Goal: Check status: Check status

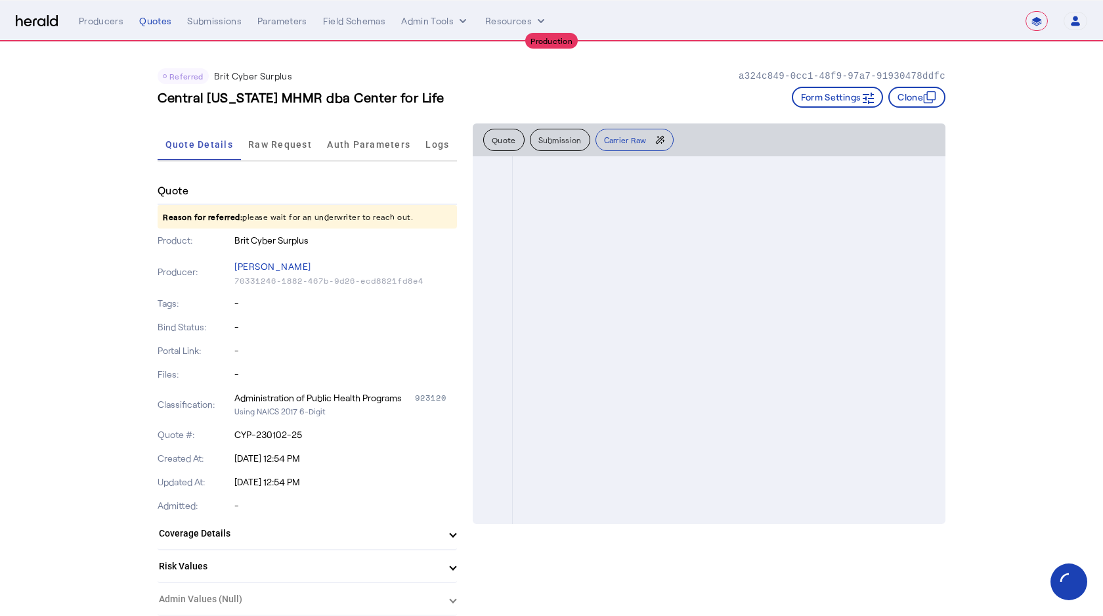
select select "**********"
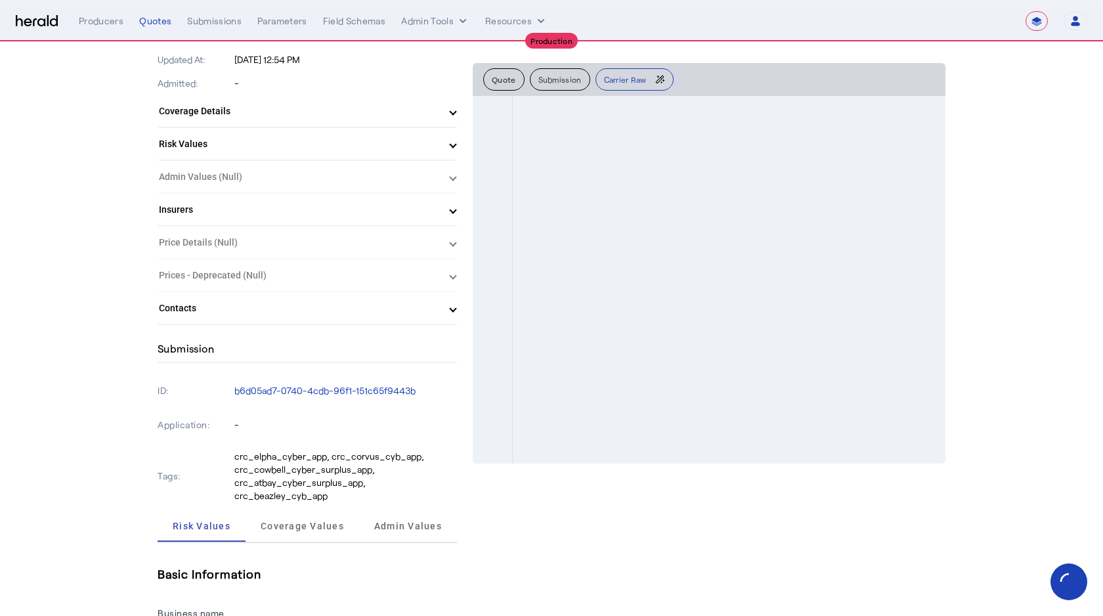
scroll to position [1376, 0]
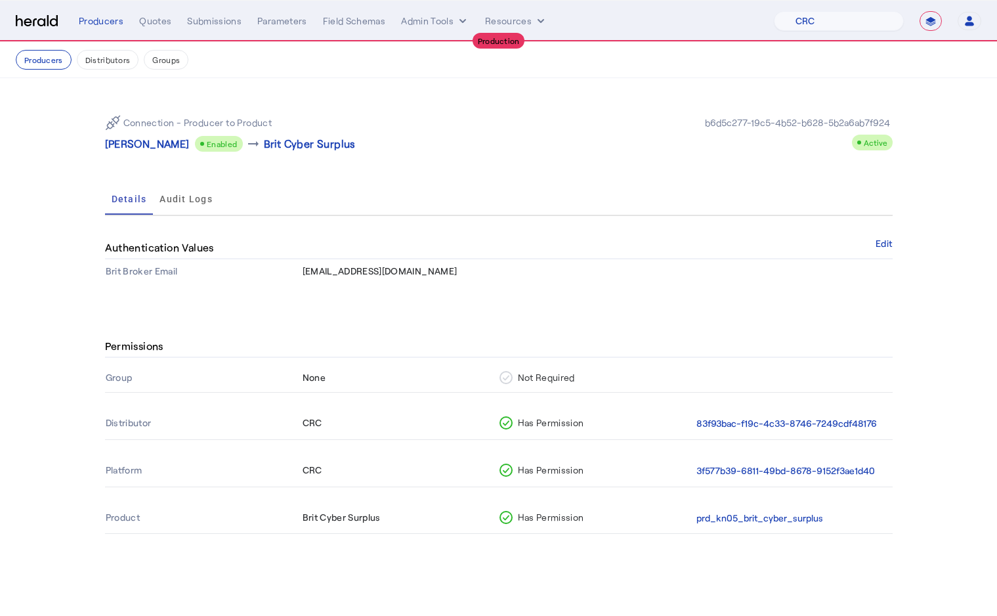
select select "pfm_h3db_crc"
select select "**********"
click at [212, 17] on div "Submissions" at bounding box center [214, 20] width 54 height 13
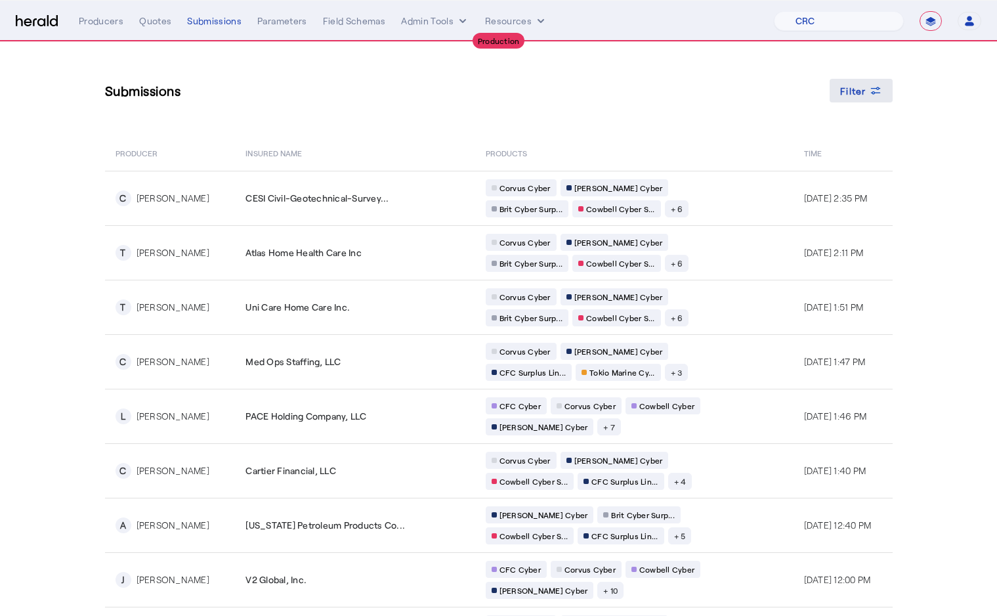
click at [843, 93] on span "Filter" at bounding box center [853, 91] width 26 height 14
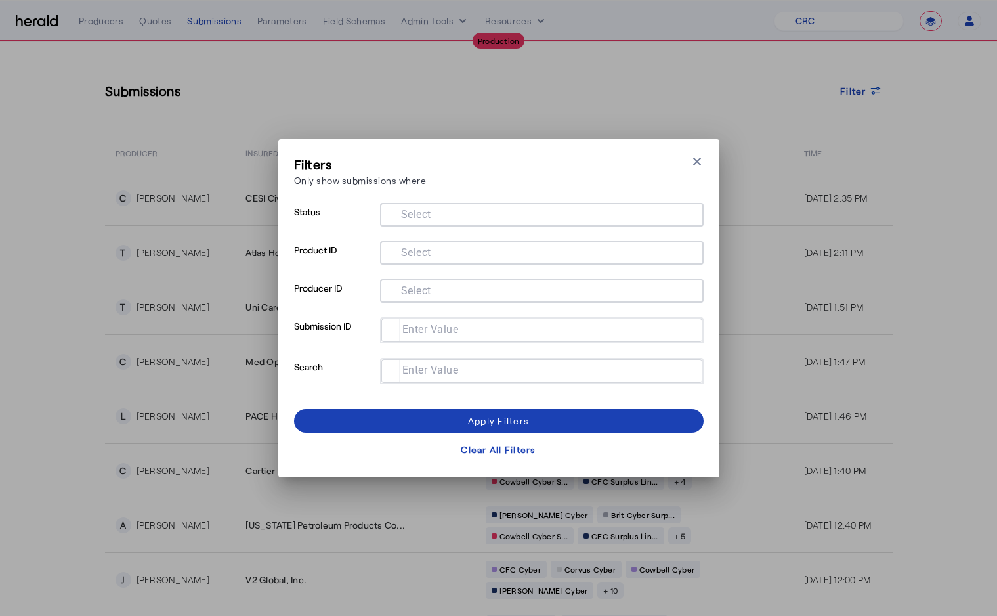
click at [412, 291] on mat-label "Select" at bounding box center [416, 290] width 30 height 12
click at [412, 291] on input "Select" at bounding box center [538, 290] width 297 height 16
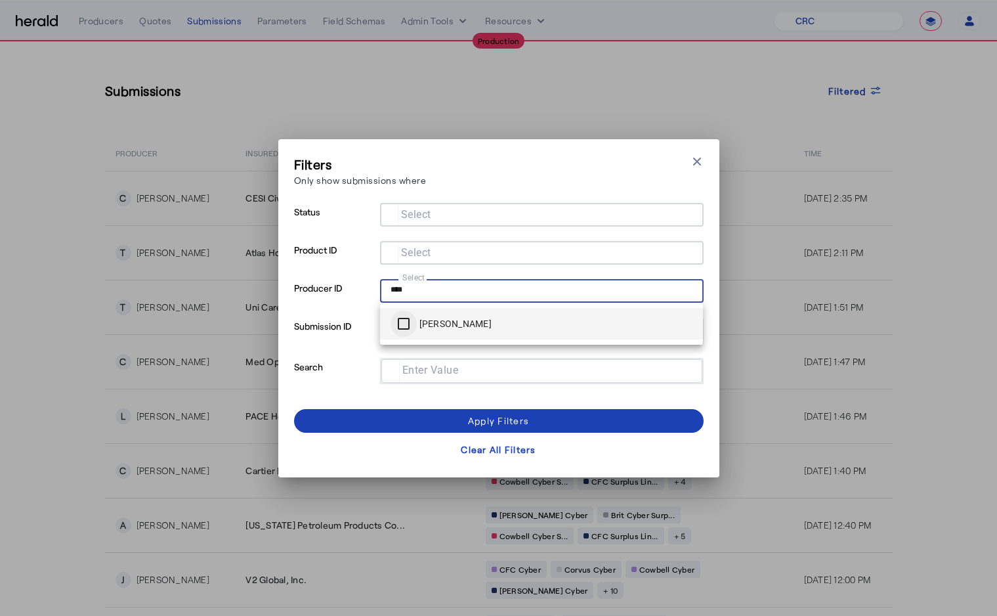
type input "***"
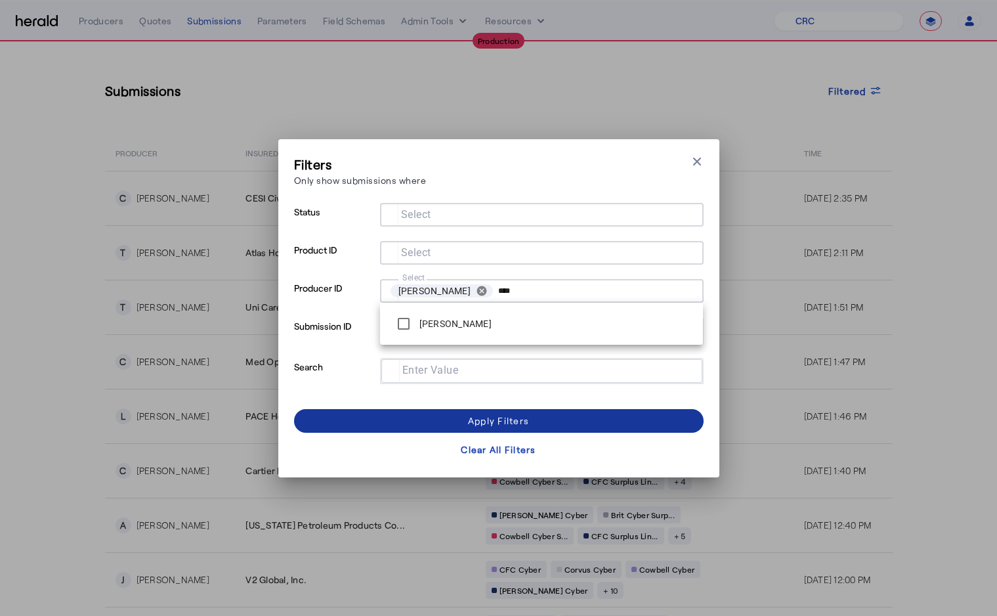
click at [427, 410] on span at bounding box center [499, 421] width 410 height 32
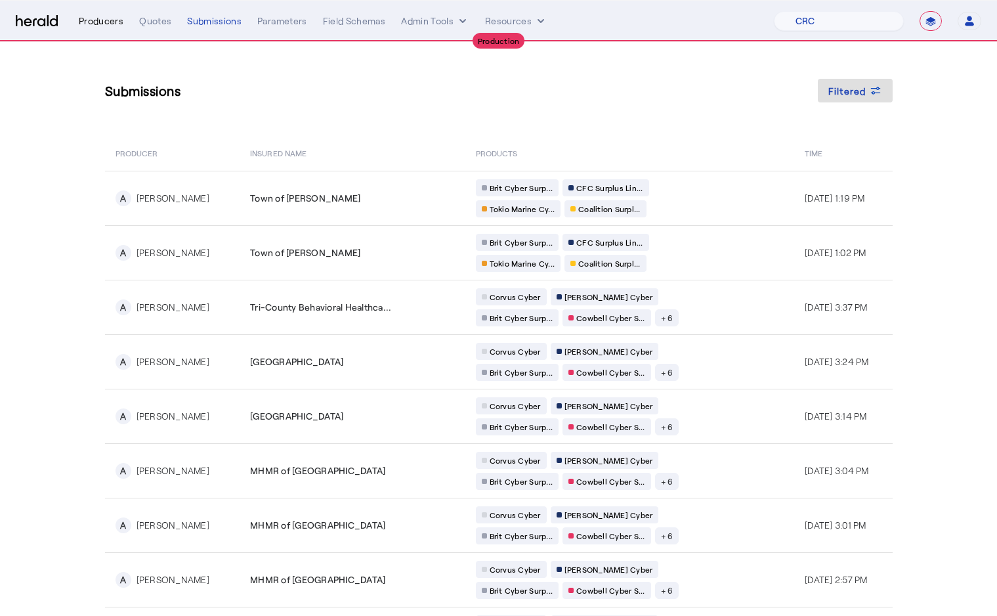
click at [106, 15] on div "Producers" at bounding box center [101, 20] width 45 height 13
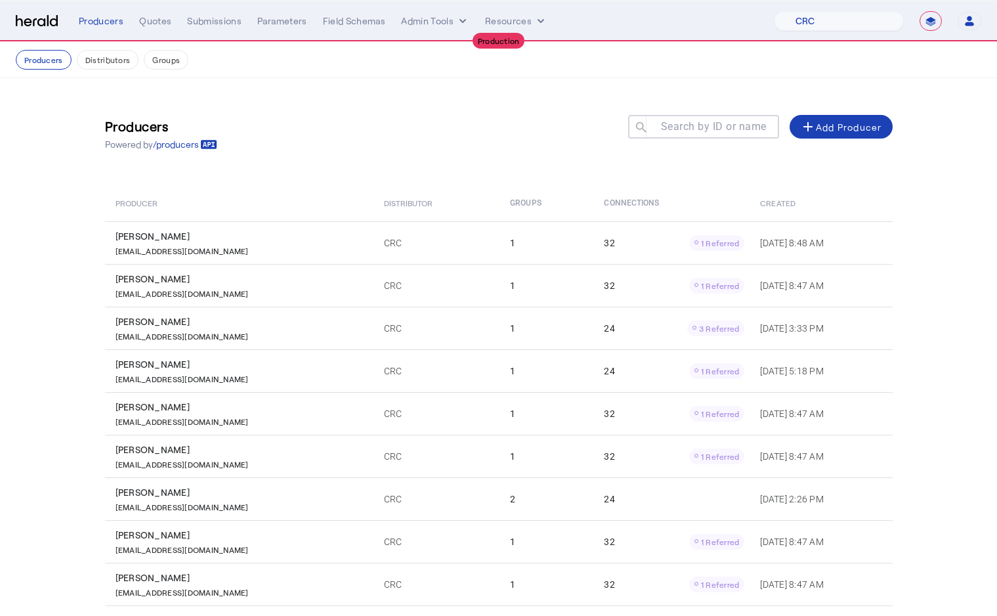
click at [681, 127] on mat-label "Search by ID or name" at bounding box center [714, 126] width 106 height 12
click at [681, 127] on input "Search by ID or name" at bounding box center [709, 126] width 118 height 16
click at [568, 154] on div "Producers Powered by /producers Search by ID or name search add Add Producer" at bounding box center [499, 133] width 788 height 59
click at [710, 118] on input "Search by ID or name" at bounding box center [709, 126] width 118 height 16
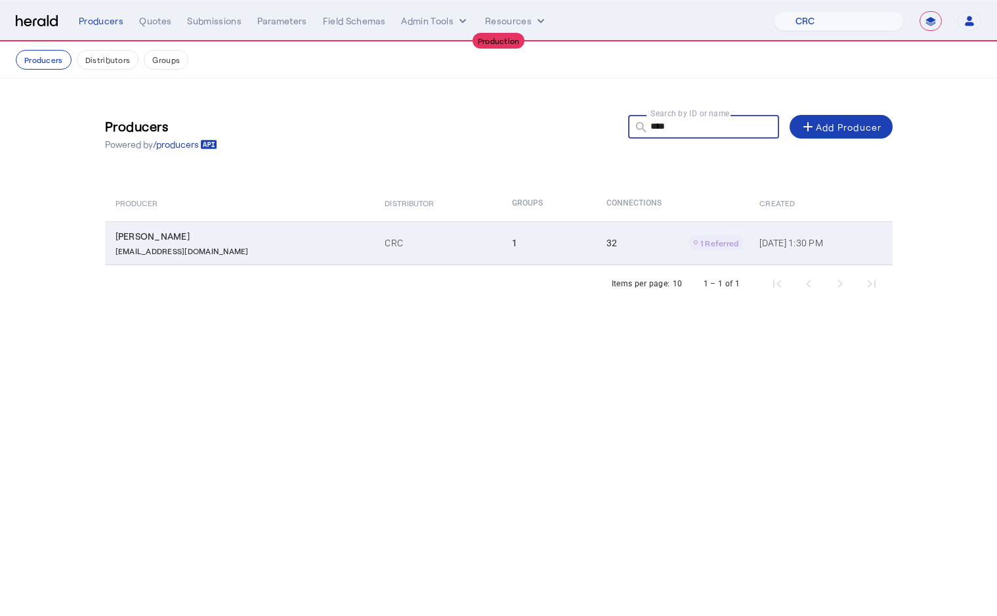
type input "***"
click at [501, 242] on td "1" at bounding box center [548, 242] width 95 height 43
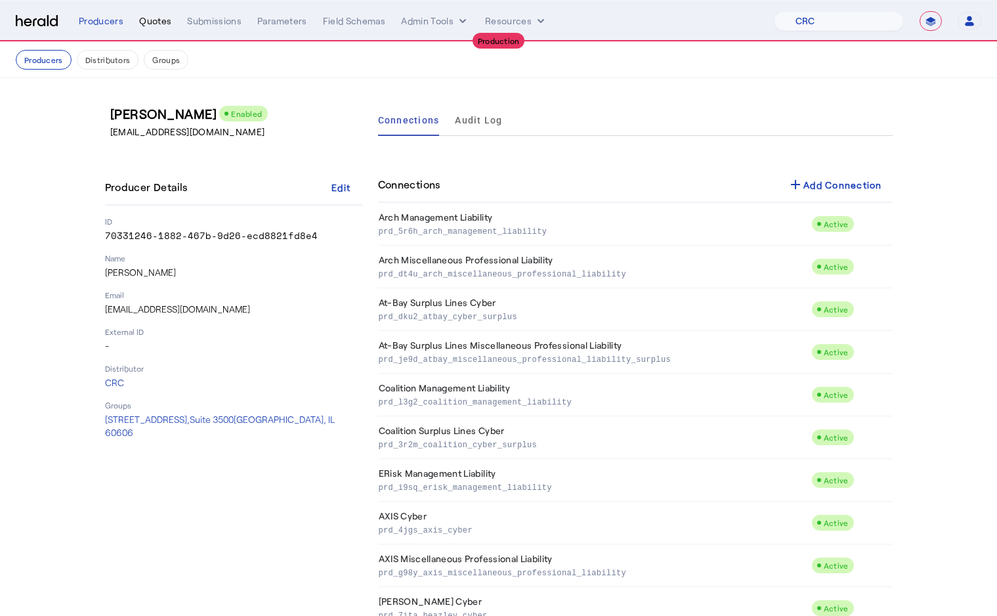
click at [146, 27] on div "Quotes" at bounding box center [155, 20] width 32 height 13
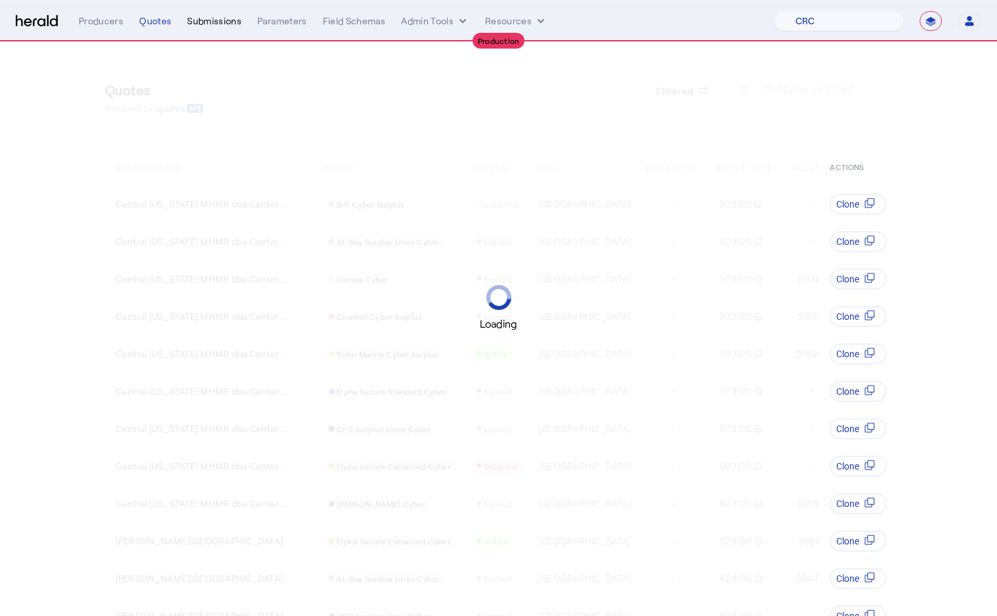
click at [202, 26] on div "Submissions" at bounding box center [214, 20] width 54 height 13
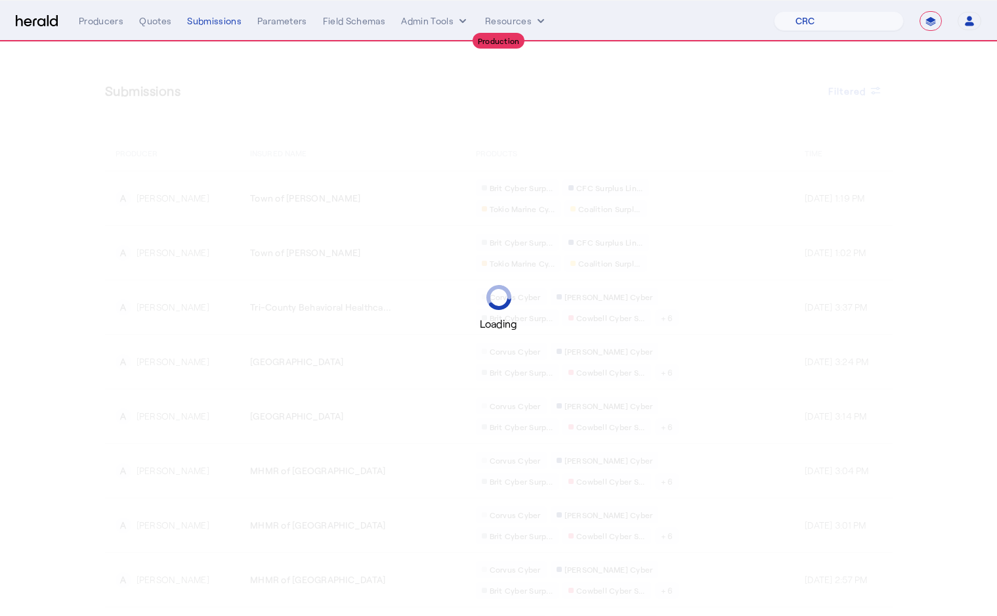
click at [347, 191] on div "Loading" at bounding box center [498, 308] width 997 height 616
click at [102, 24] on div "Producers" at bounding box center [101, 20] width 45 height 13
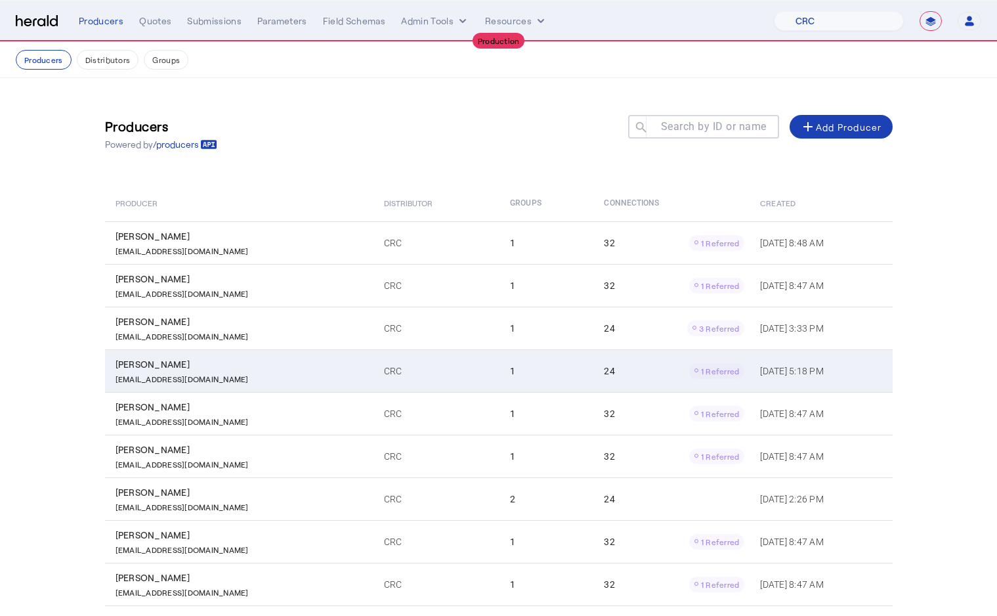
scroll to position [96, 0]
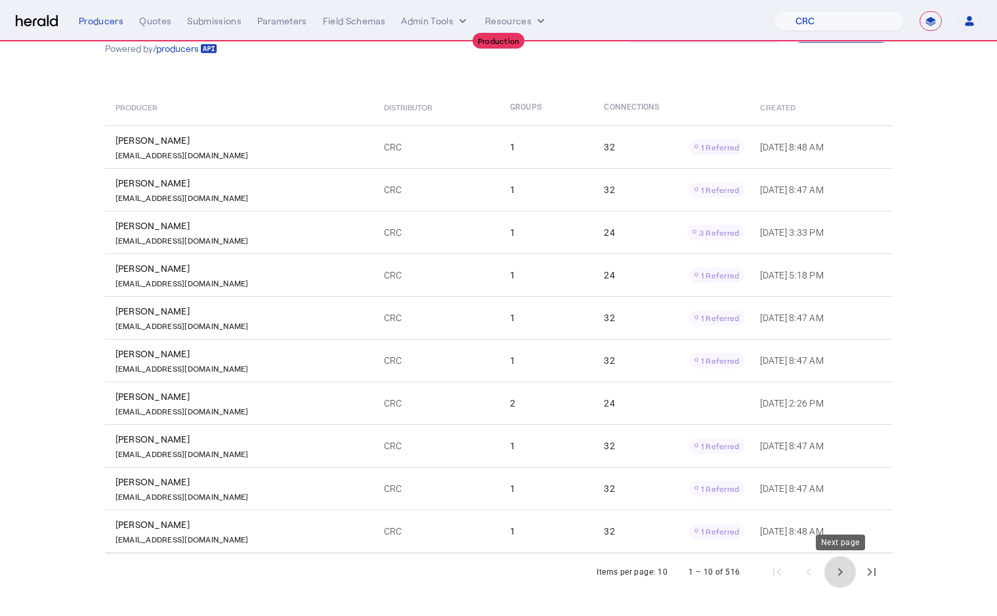
click at [831, 573] on span "Next page" at bounding box center [840, 572] width 32 height 32
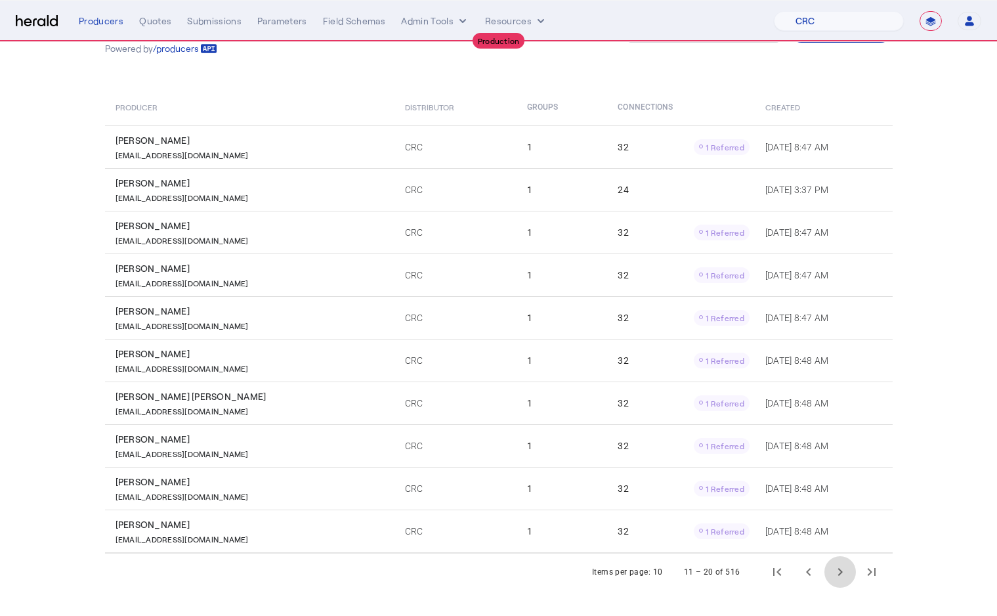
click at [833, 573] on span "Next page" at bounding box center [840, 572] width 32 height 32
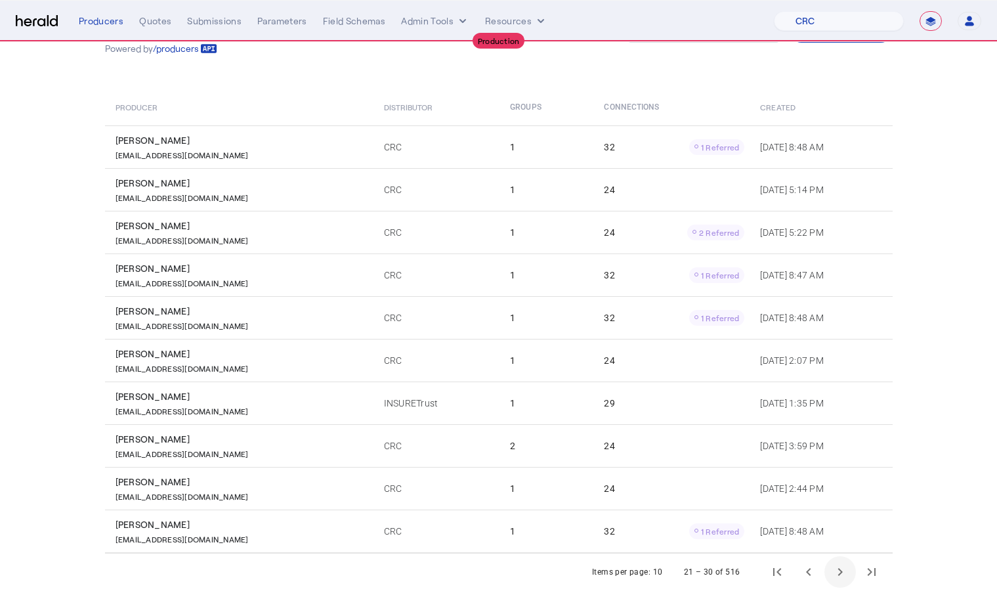
click at [833, 573] on span "Next page" at bounding box center [840, 572] width 32 height 32
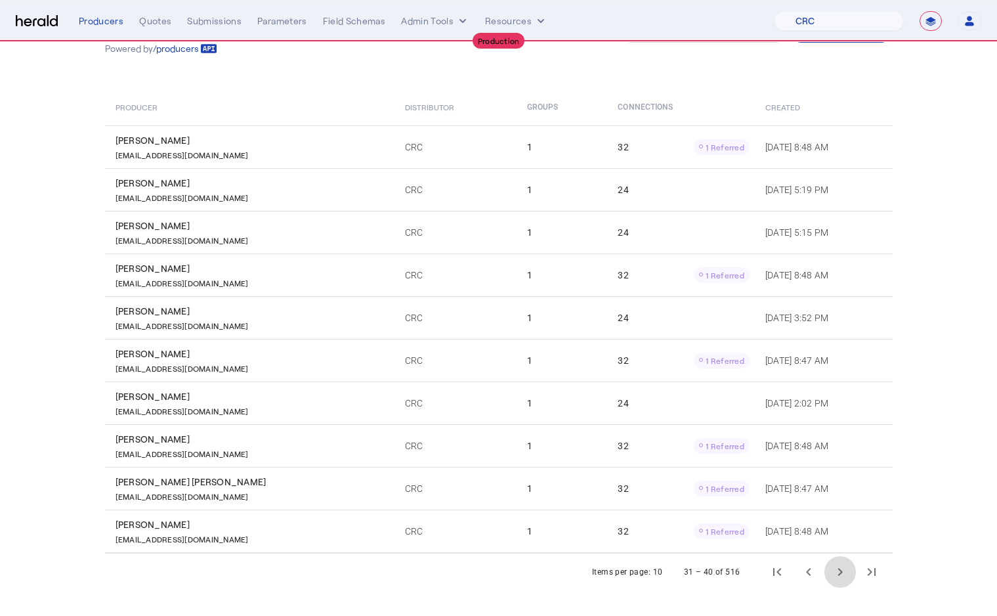
click at [833, 573] on span "Next page" at bounding box center [840, 572] width 32 height 32
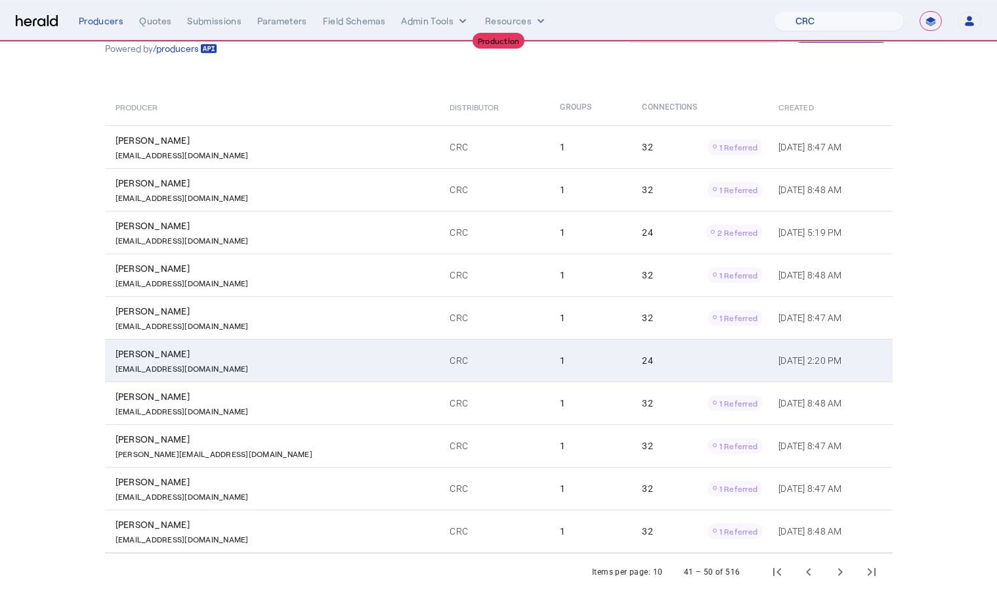
click at [439, 371] on td "CRC" at bounding box center [494, 360] width 110 height 43
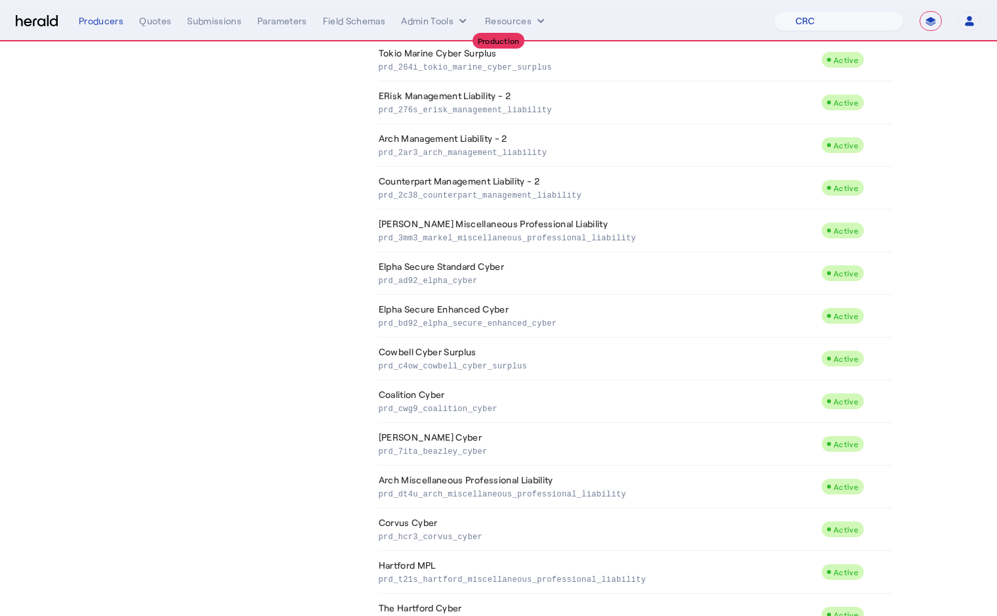
scroll to position [637, 0]
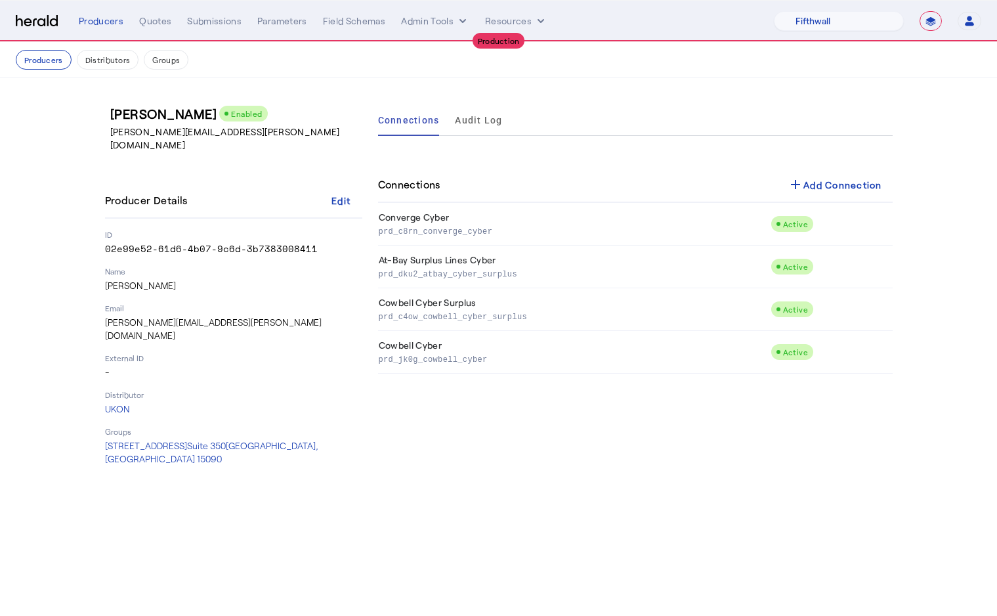
select select "pfm_v94t_fifthwall"
select select "**********"
click at [797, 36] on nav "**********" at bounding box center [498, 21] width 997 height 41
click at [797, 22] on select "1Fort Affinity Risk [PERSON_NAME] [PERSON_NAME] CRC Campus Coverage Citadel Fif…" at bounding box center [839, 21] width 130 height 20
select select "pfm_r9a7_zywave"
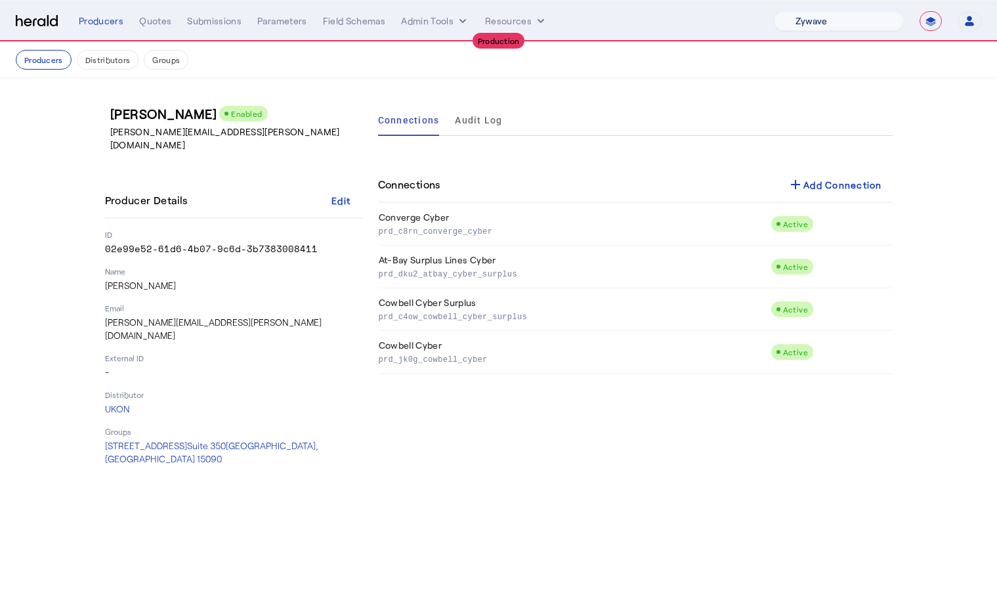
click at [774, 11] on select "1Fort Affinity Risk [PERSON_NAME] [PERSON_NAME] CRC Campus Coverage Citadel Fif…" at bounding box center [839, 21] width 130 height 20
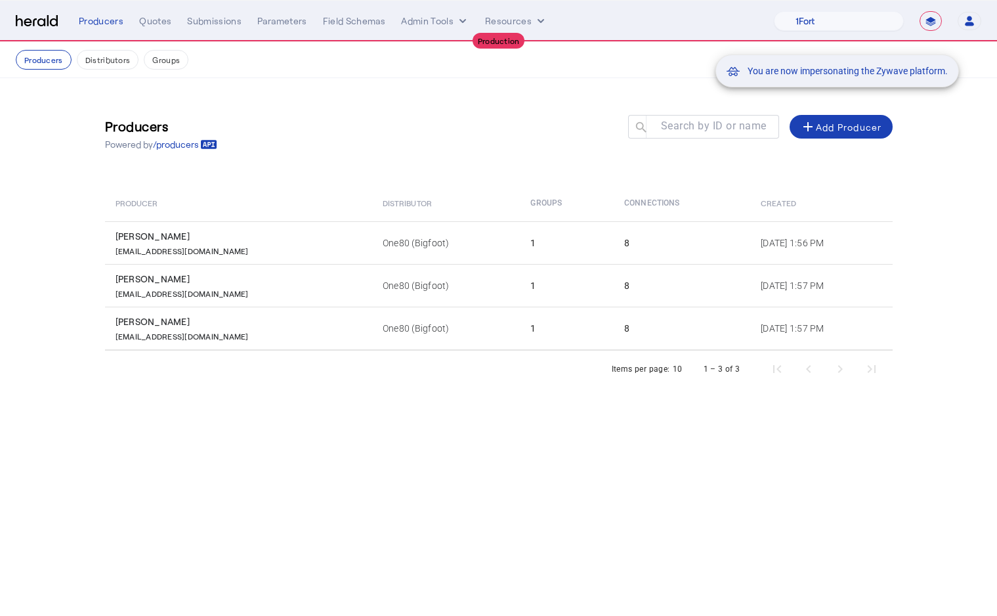
click at [201, 28] on div "You are now impersonating the Zywave platform." at bounding box center [498, 308] width 997 height 616
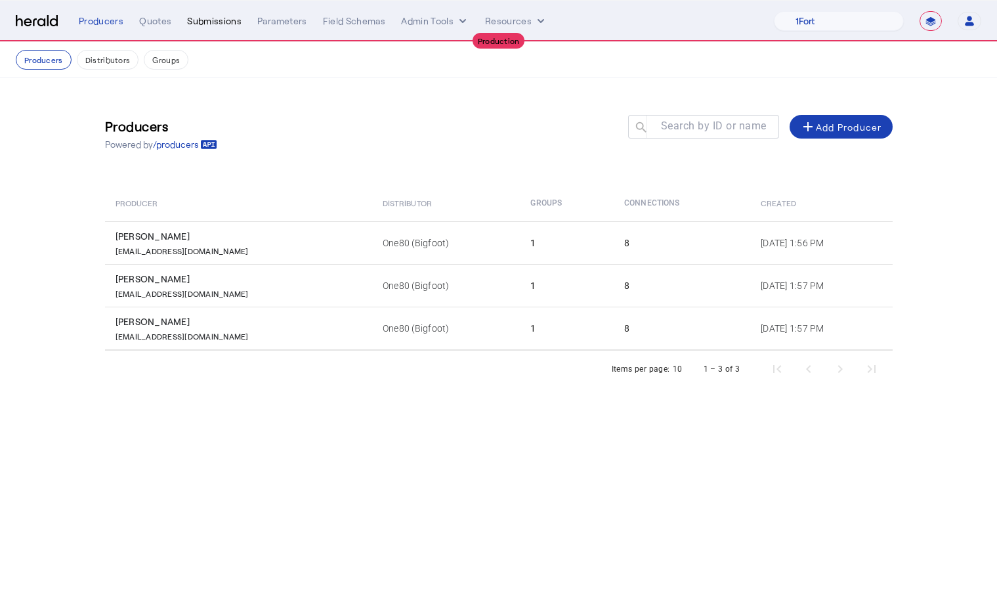
click at [200, 23] on div "Submissions" at bounding box center [214, 20] width 54 height 13
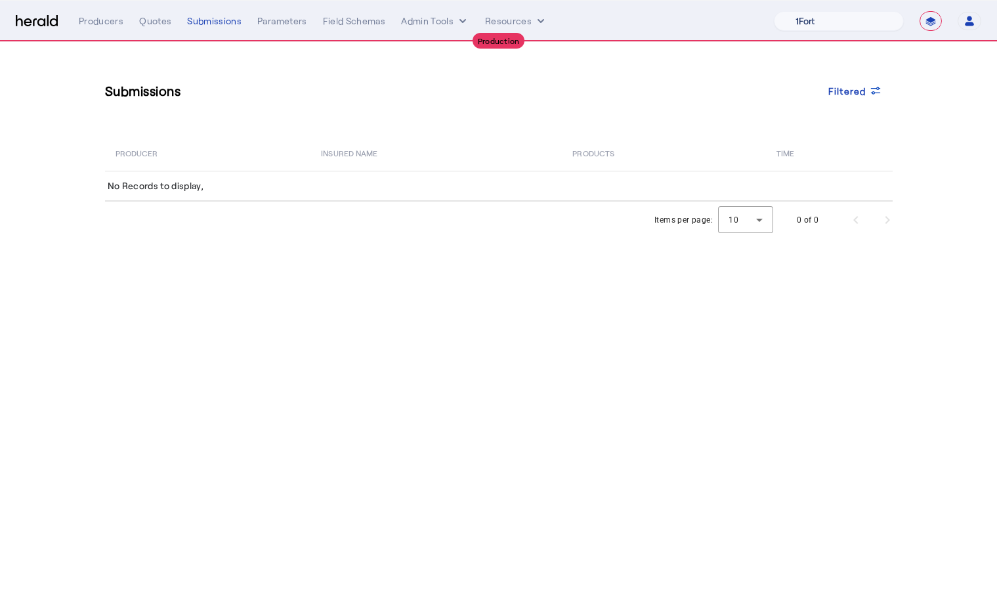
click at [828, 24] on select "1Fort Affinity Risk Billy BindHQ Bunker CRC Campus Coverage Citadel Fifthwall F…" at bounding box center [839, 21] width 130 height 20
click at [774, 11] on select "1Fort Affinity Risk Billy BindHQ Bunker CRC Campus Coverage Citadel Fifthwall F…" at bounding box center [839, 21] width 130 height 20
click at [841, 79] on span at bounding box center [855, 91] width 75 height 32
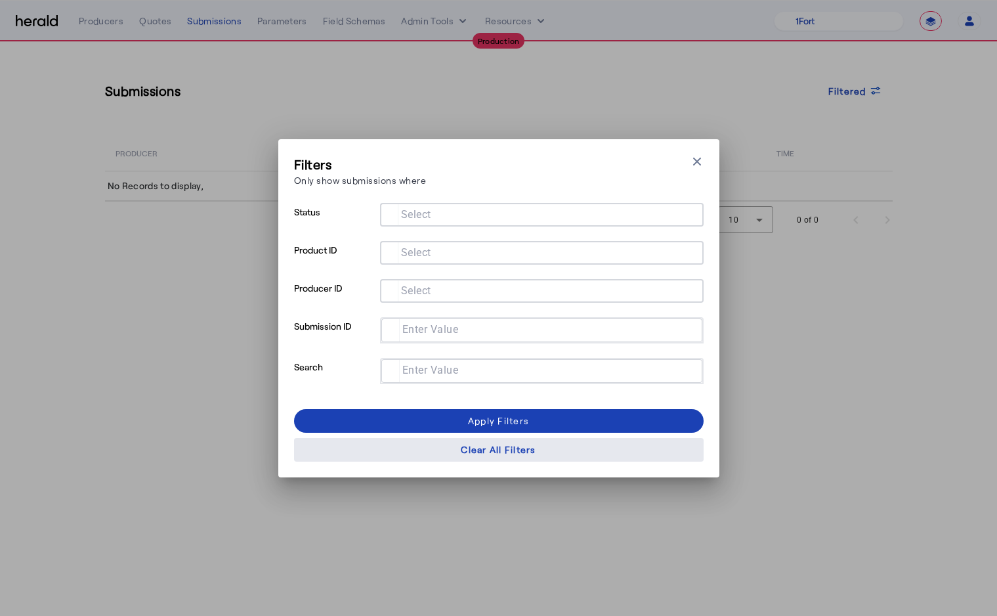
click at [507, 451] on div "Clear All Filters" at bounding box center [498, 449] width 75 height 14
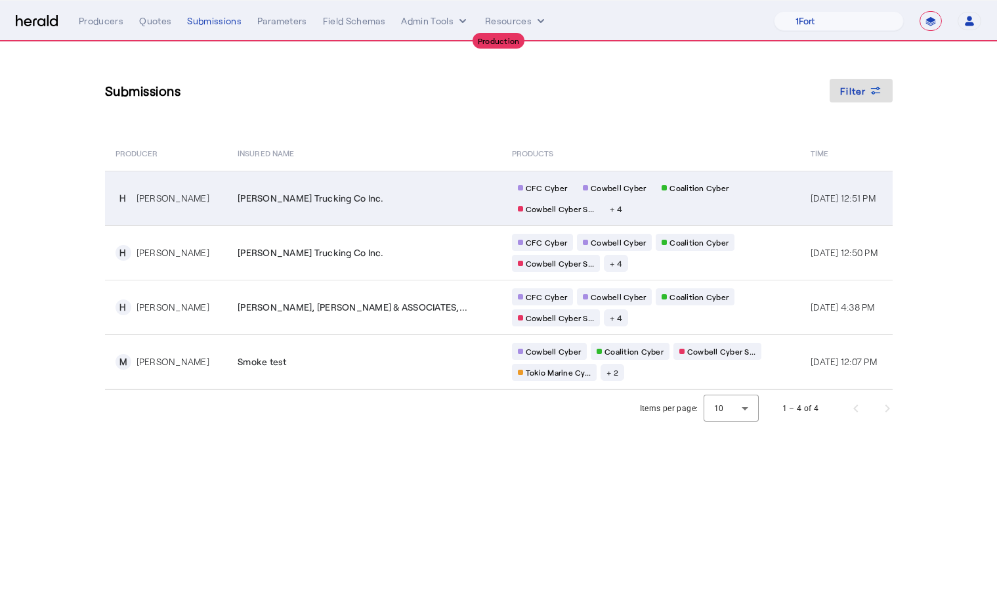
click at [419, 185] on td "Nichols Trucking Co Inc." at bounding box center [364, 198] width 274 height 54
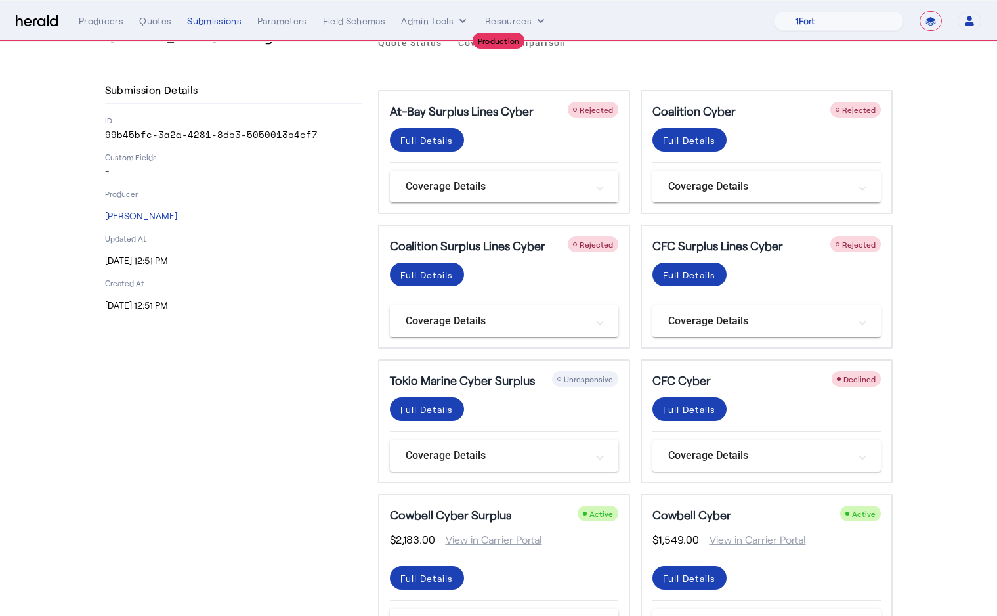
scroll to position [53, 0]
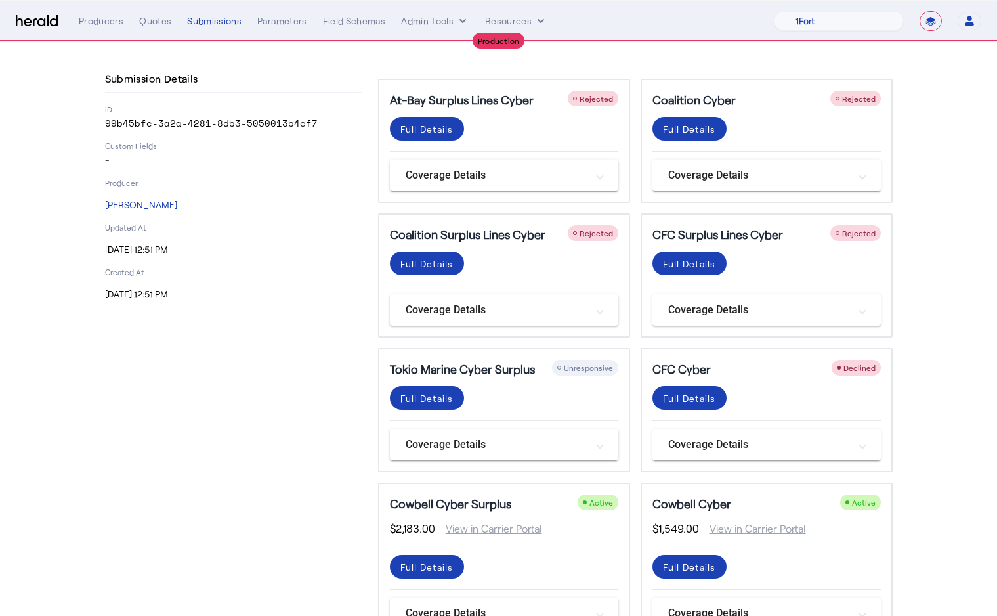
click at [852, 233] on span "Rejected" at bounding box center [858, 232] width 33 height 9
click at [710, 266] on div "Full Details" at bounding box center [689, 264] width 53 height 14
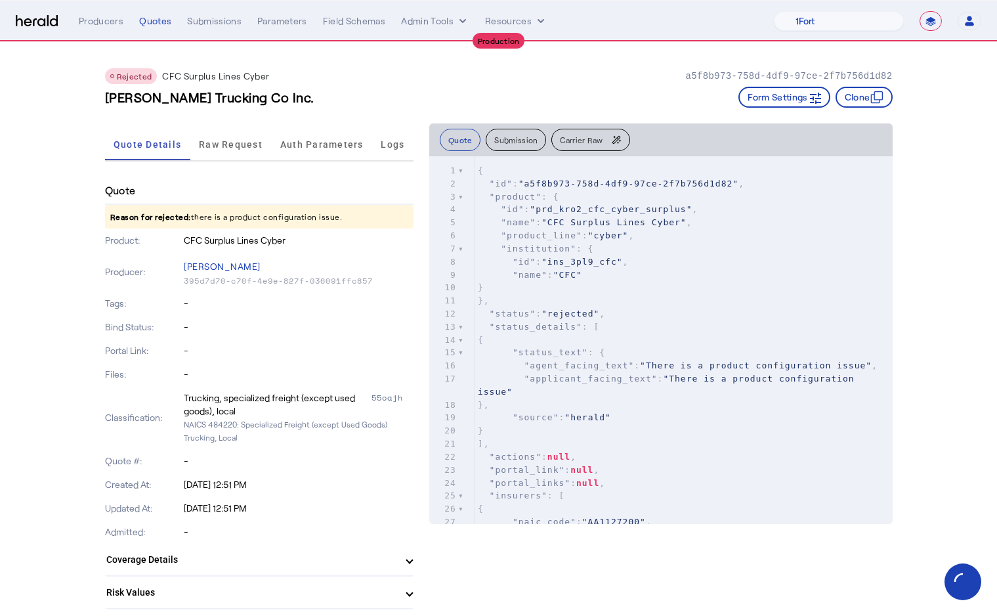
scroll to position [30, 0]
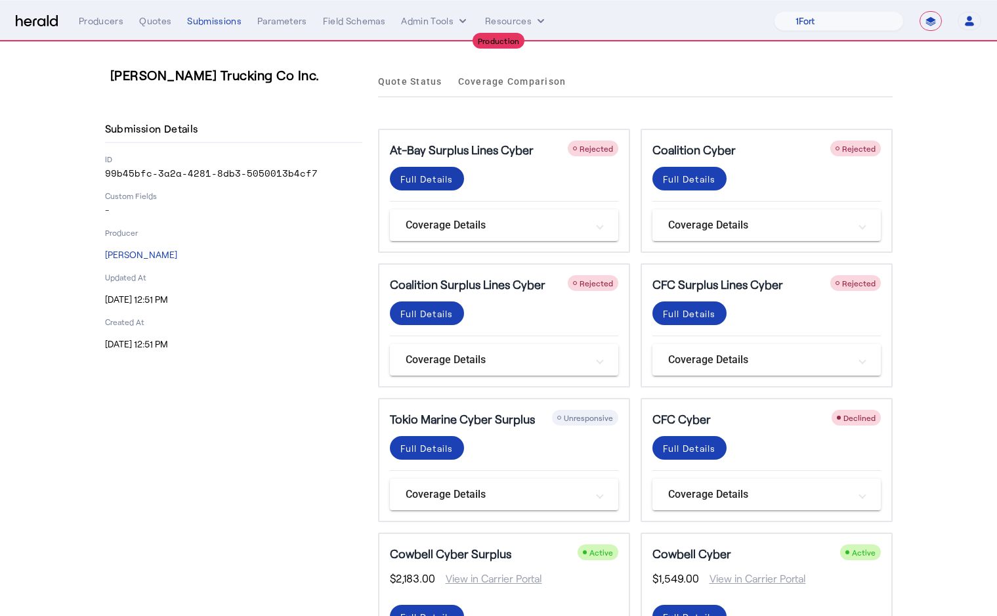
scroll to position [1, 0]
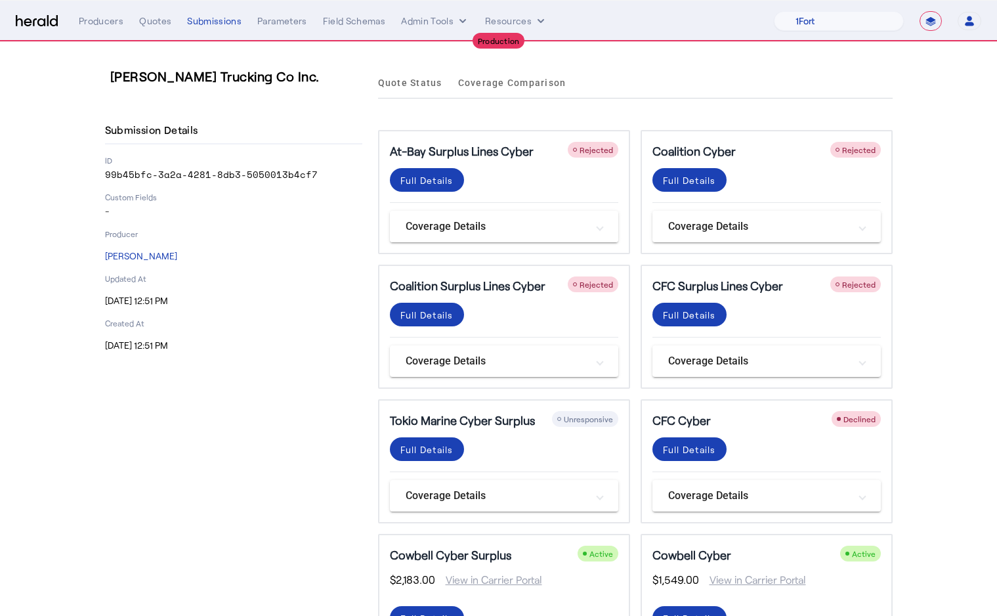
click at [464, 215] on mat-expansion-panel-header "Coverage Details" at bounding box center [504, 227] width 228 height 32
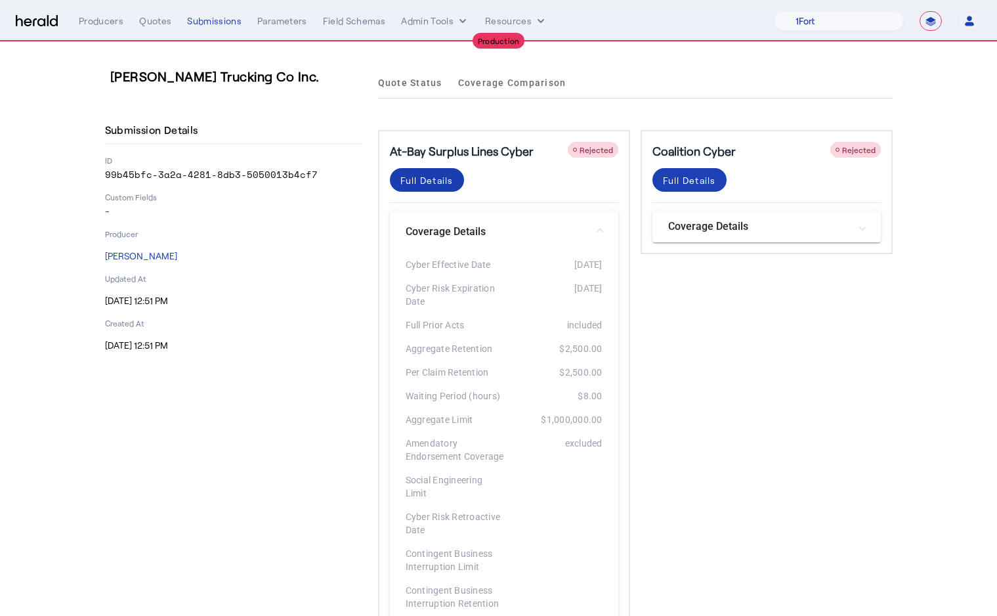
click at [407, 175] on div "Full Details" at bounding box center [426, 180] width 53 height 14
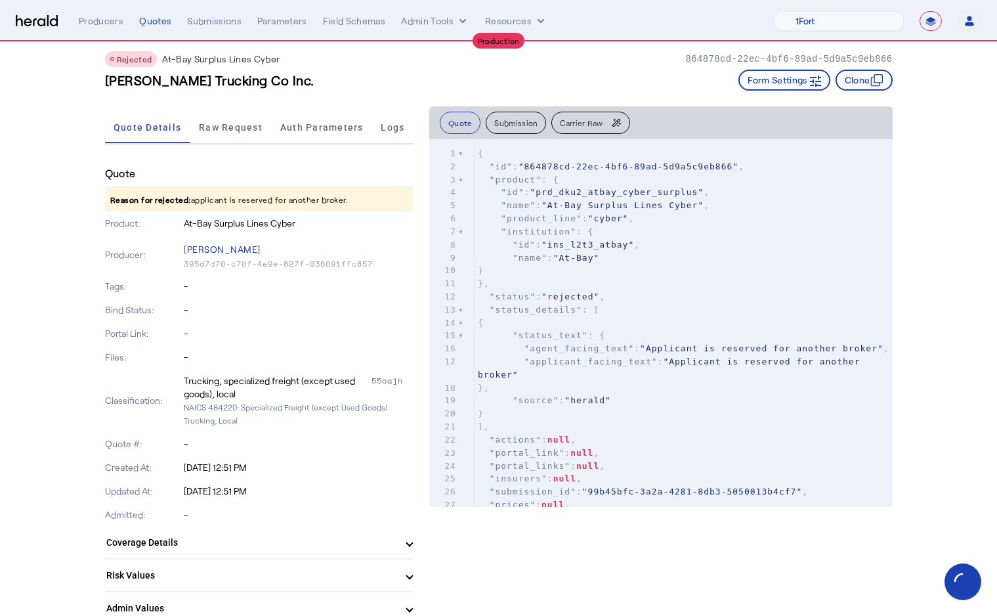
scroll to position [112, 0]
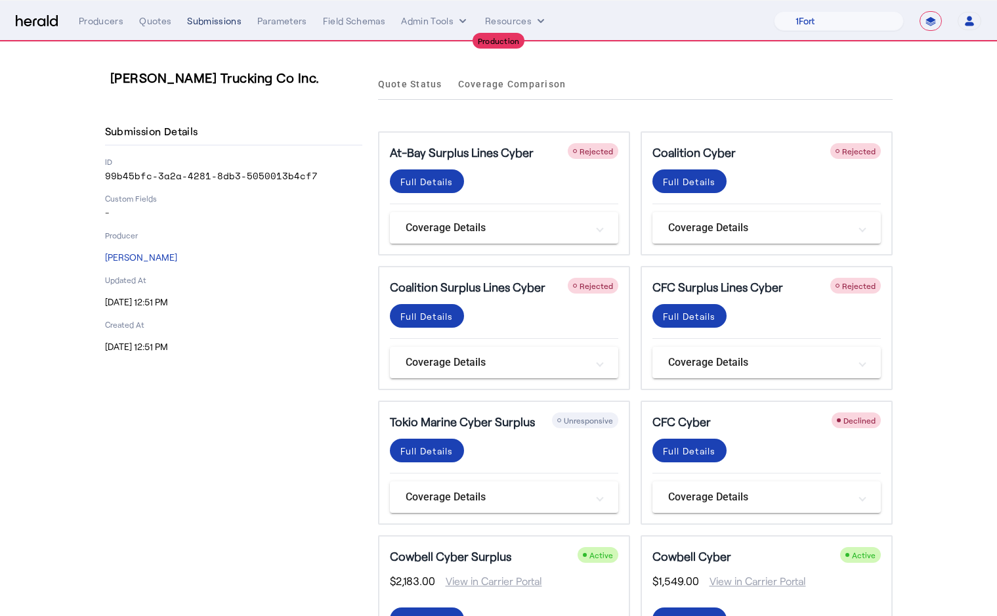
click at [214, 21] on div "Submissions" at bounding box center [214, 20] width 54 height 13
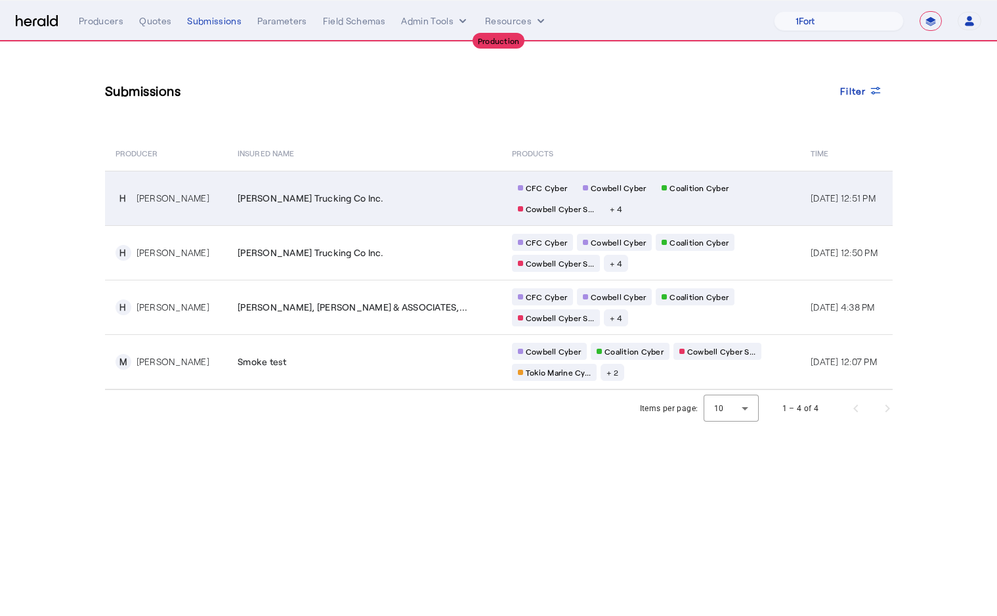
click at [425, 198] on div "Nichols Trucking Co Inc." at bounding box center [367, 198] width 259 height 13
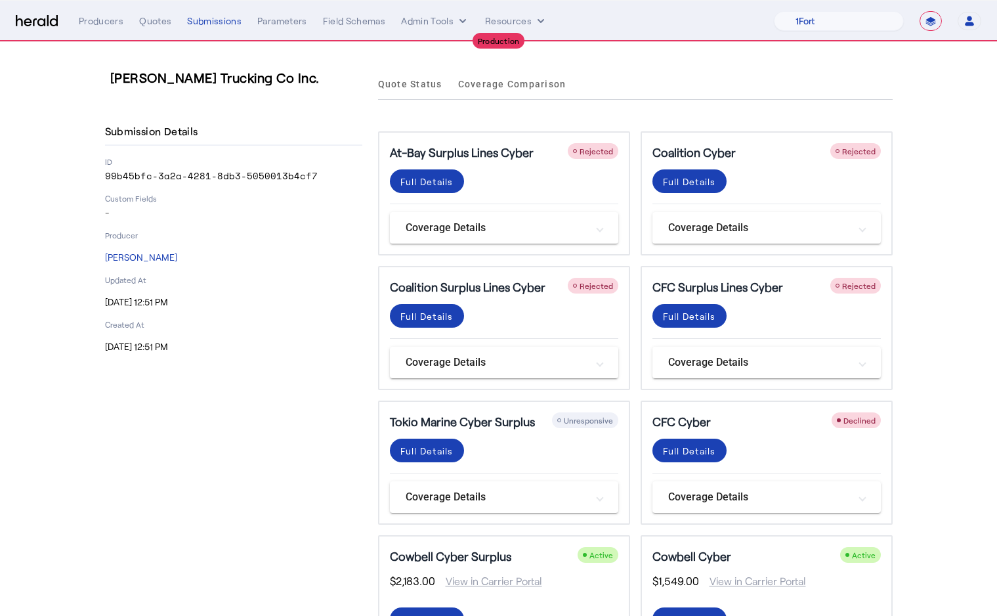
scroll to position [104, 0]
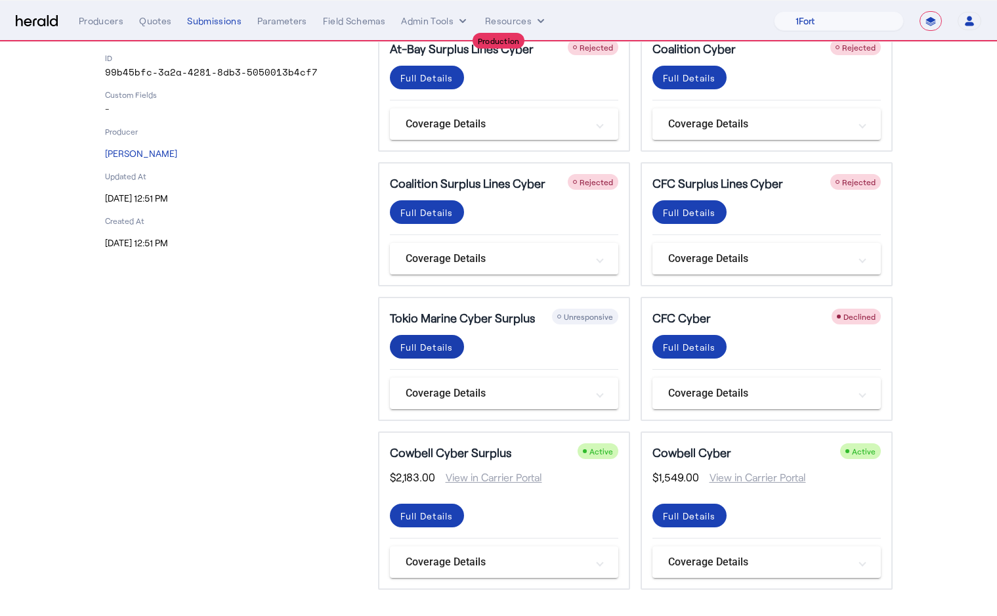
click at [436, 345] on div "Full Details" at bounding box center [426, 347] width 53 height 14
